Goal: Find contact information: Find contact information

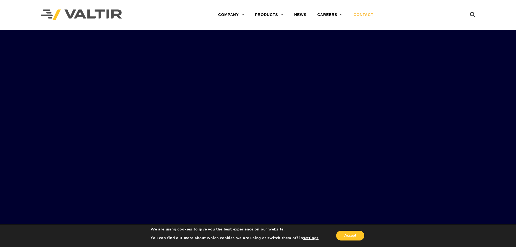
click at [364, 15] on link "CONTACT" at bounding box center [363, 14] width 31 height 11
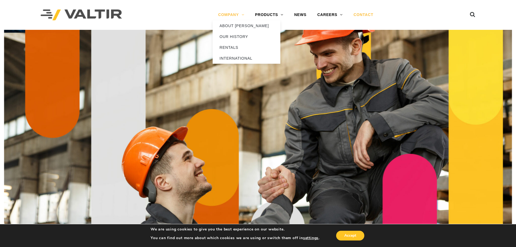
click at [232, 15] on link "COMPANY" at bounding box center [231, 14] width 37 height 11
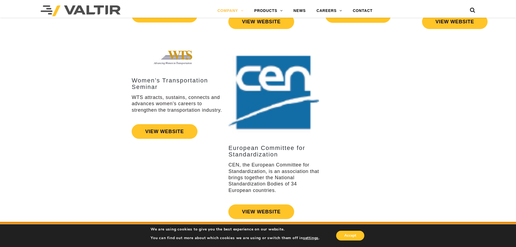
scroll to position [1083, 0]
